Goal: Task Accomplishment & Management: Manage account settings

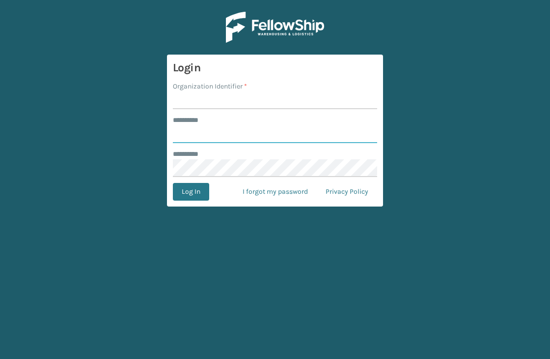
type input "**********"
type input "JumpSport"
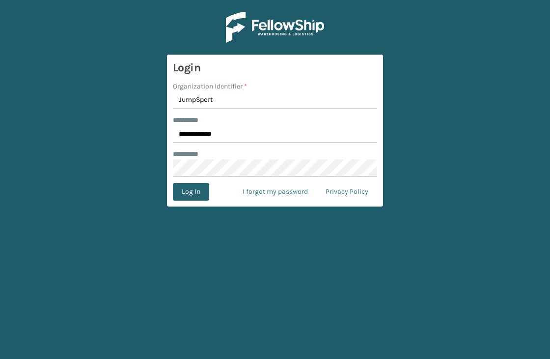
click at [187, 194] on button "Log In" at bounding box center [191, 192] width 36 height 18
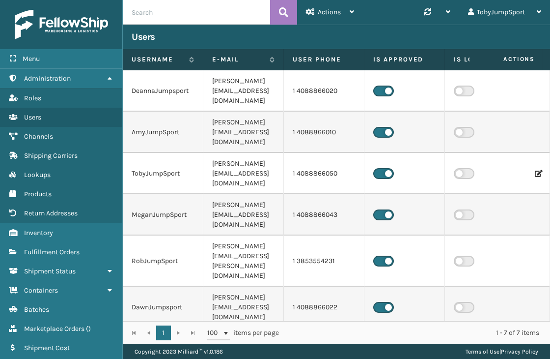
click at [386, 306] on div "DeannaJumpsport [PERSON_NAME][EMAIL_ADDRESS][DOMAIN_NAME] 1 4088866020 Seller A…" at bounding box center [337, 195] width 428 height 251
click at [70, 254] on link "Users Fulfillment Orders" at bounding box center [61, 251] width 122 height 19
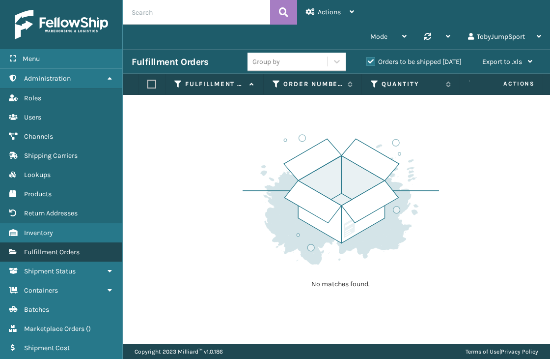
click at [66, 248] on span "Fulfillment Orders" at bounding box center [52, 252] width 56 height 8
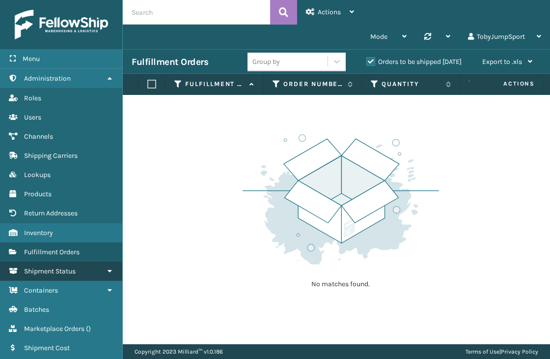
click at [59, 270] on span "Shipment Status" at bounding box center [50, 271] width 52 height 8
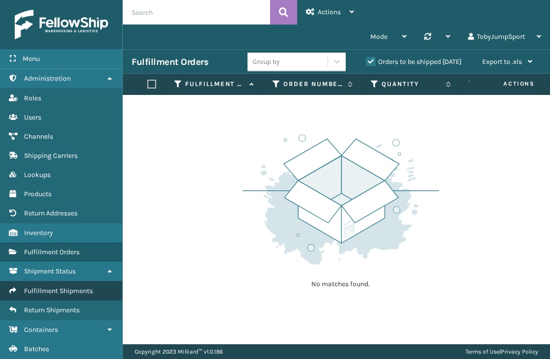
click at [61, 287] on span "Fulfillment Shipments" at bounding box center [58, 291] width 69 height 8
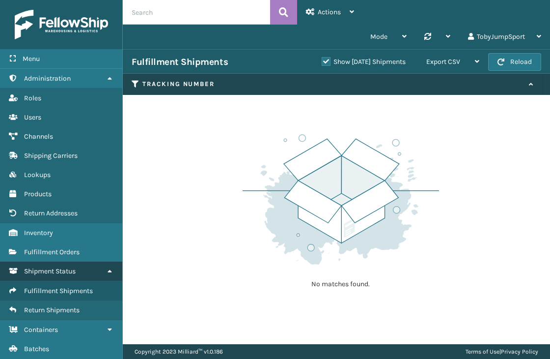
click at [80, 273] on link "Shipment Status" at bounding box center [61, 270] width 122 height 19
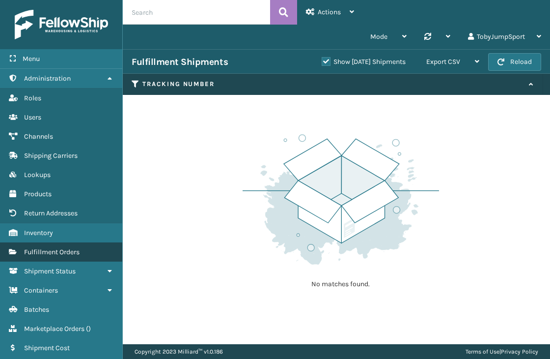
click at [75, 257] on link "Fulfillment Orders" at bounding box center [61, 251] width 122 height 19
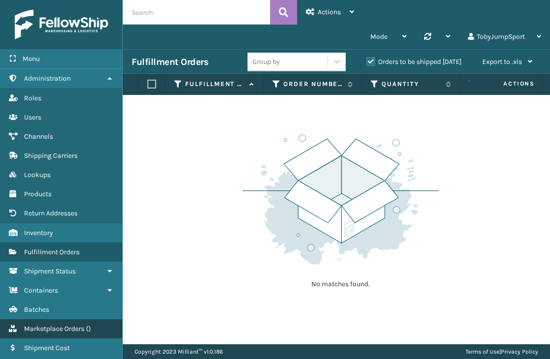
click at [49, 324] on span "Marketplace Orders" at bounding box center [54, 328] width 60 height 8
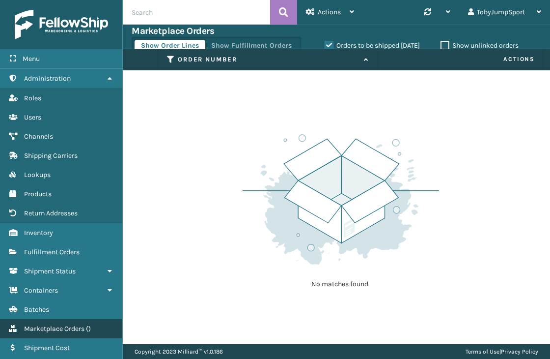
click at [69, 325] on span "Marketplace Orders" at bounding box center [54, 328] width 60 height 8
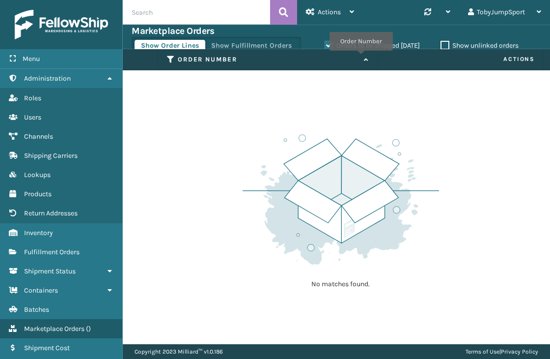
click at [363, 58] on icon at bounding box center [365, 60] width 8 height 6
click at [368, 59] on icon at bounding box center [365, 60] width 8 height 6
click at [257, 43] on button "Show Fulfillment Orders" at bounding box center [251, 46] width 93 height 12
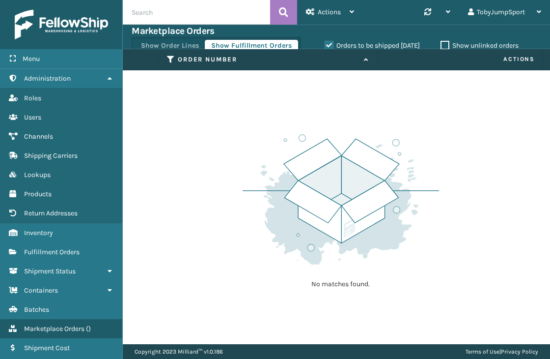
click at [445, 45] on label "Show unlinked orders" at bounding box center [480, 45] width 78 height 8
click at [441, 45] on input "Show unlinked orders" at bounding box center [441, 43] width 0 height 6
click at [445, 45] on label "Show unlinked orders" at bounding box center [480, 45] width 78 height 8
click at [441, 45] on input "Show unlinked orders" at bounding box center [441, 43] width 0 height 6
click at [504, 320] on div "No matches found." at bounding box center [337, 207] width 428 height 274
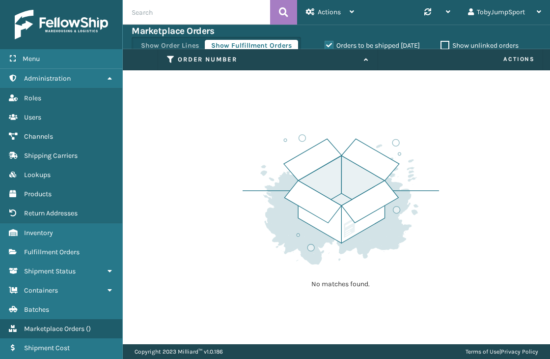
click at [329, 45] on label "Orders to be shipped [DATE]" at bounding box center [372, 45] width 95 height 8
click at [325, 45] on input "Orders to be shipped [DATE]" at bounding box center [325, 43] width 0 height 6
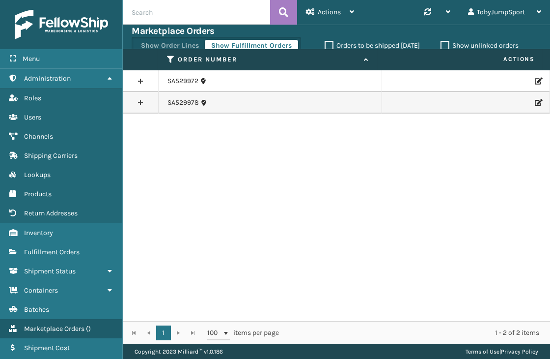
click at [536, 166] on div "SA529972 SA529978" at bounding box center [337, 195] width 428 height 251
click at [142, 82] on link at bounding box center [140, 81] width 35 height 16
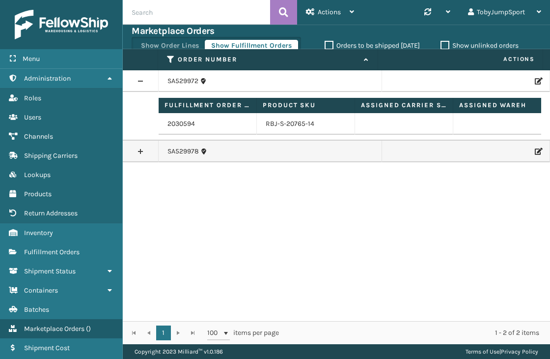
click at [142, 81] on link at bounding box center [140, 81] width 35 height 16
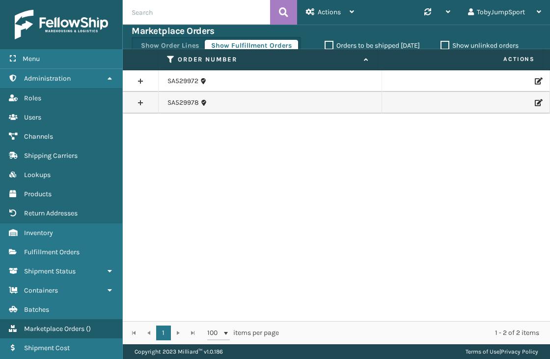
click at [142, 103] on link at bounding box center [140, 103] width 35 height 16
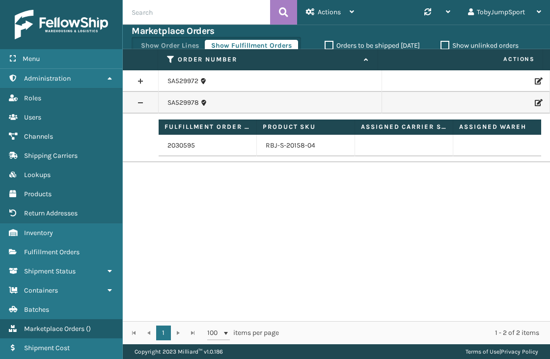
click at [142, 103] on link at bounding box center [140, 103] width 35 height 16
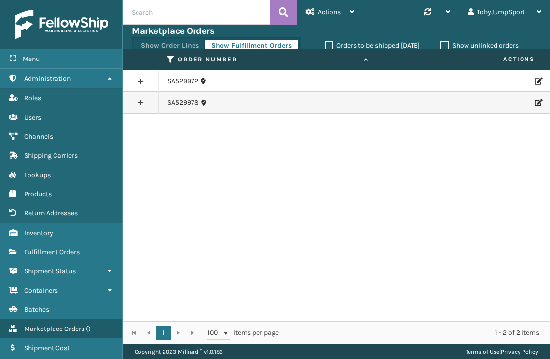
click at [359, 316] on div "SA529972 SA529978" at bounding box center [337, 195] width 428 height 251
click at [349, 10] on div "Actions" at bounding box center [330, 12] width 48 height 25
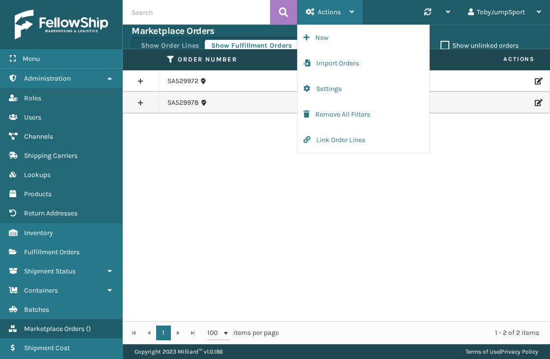
click at [349, 10] on div "Actions" at bounding box center [330, 12] width 48 height 25
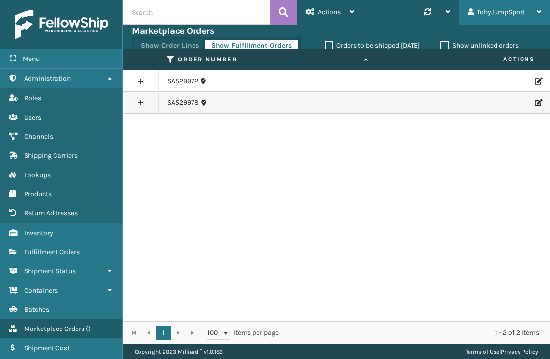
click at [535, 7] on div "TobyJumpSport" at bounding box center [504, 12] width 73 height 25
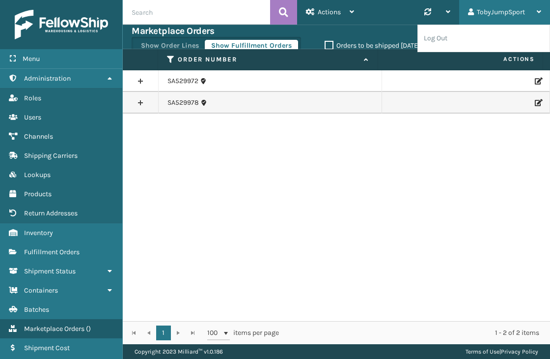
click at [535, 7] on div "TobyJumpSport" at bounding box center [504, 12] width 73 height 25
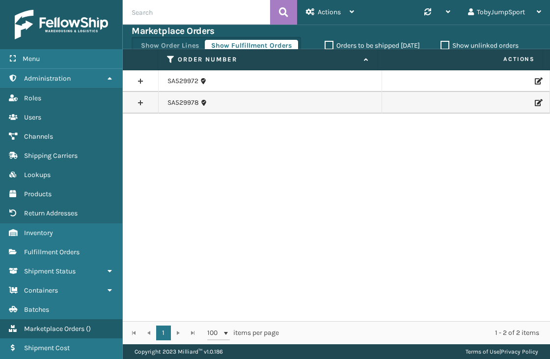
click at [130, 238] on div "SA529972 SA529978" at bounding box center [337, 195] width 428 height 251
